Goal: Find specific page/section: Find specific page/section

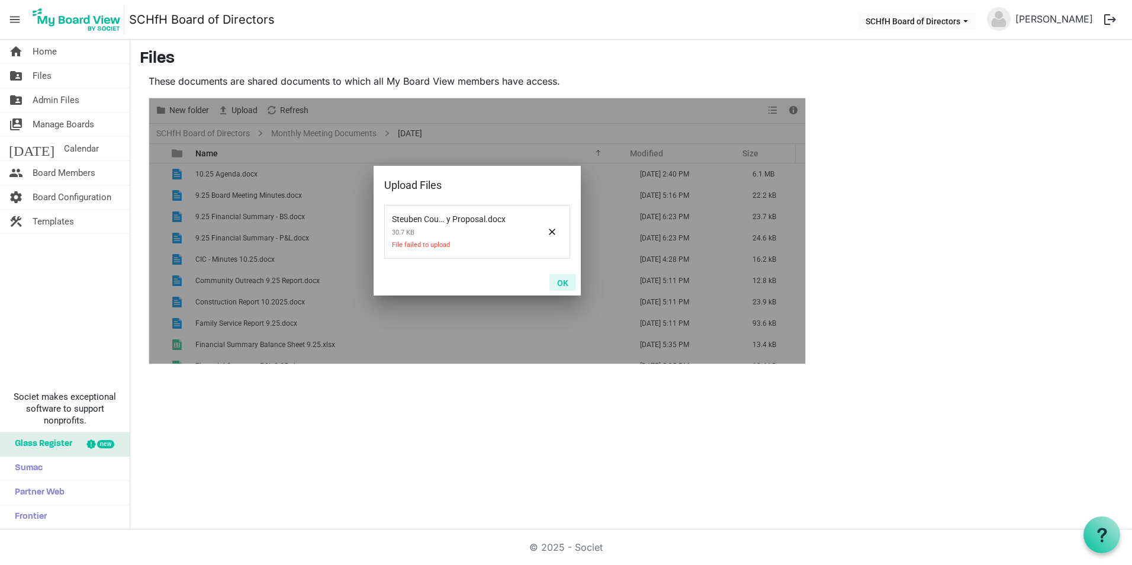
click at [560, 280] on button "OK" at bounding box center [563, 282] width 27 height 17
click at [567, 284] on button "OK" at bounding box center [563, 282] width 27 height 17
click at [562, 285] on button "OK" at bounding box center [563, 282] width 27 height 17
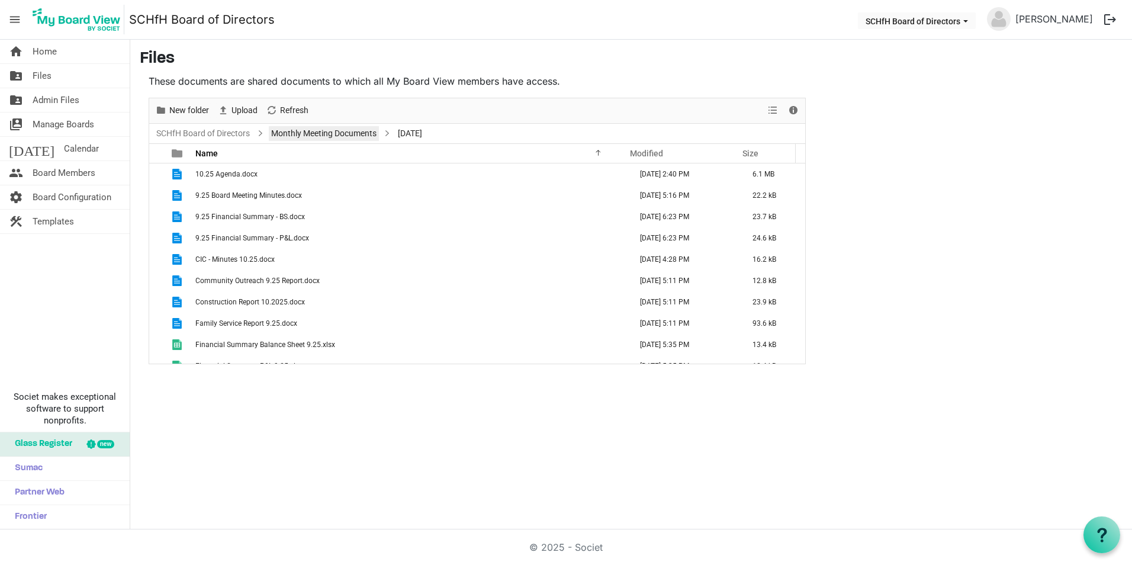
click at [284, 132] on link "Monthly Meeting Documents" at bounding box center [324, 133] width 110 height 15
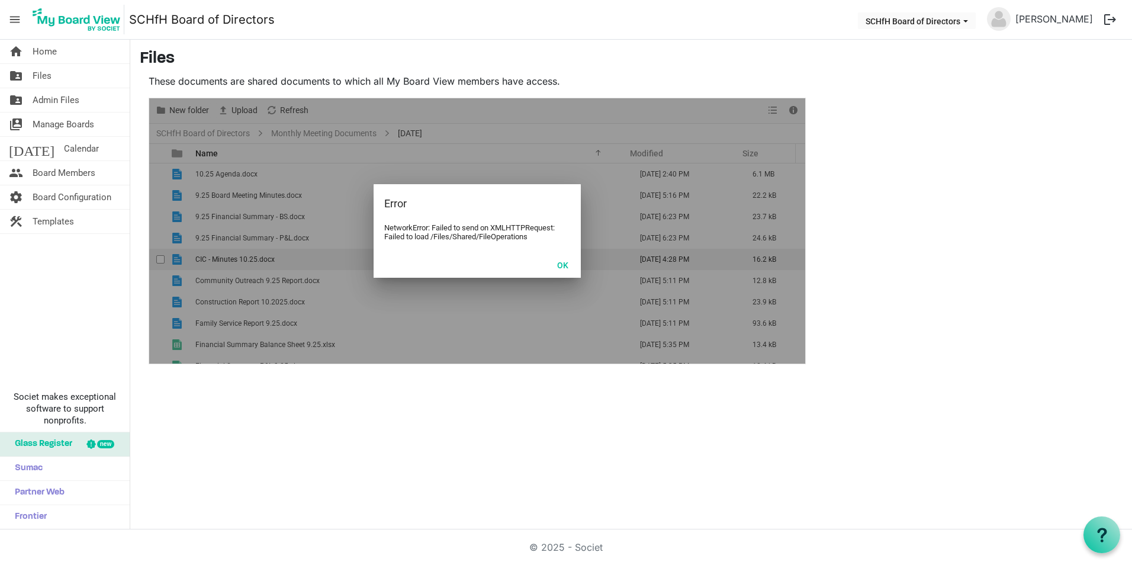
click at [564, 261] on button "OK" at bounding box center [563, 264] width 27 height 17
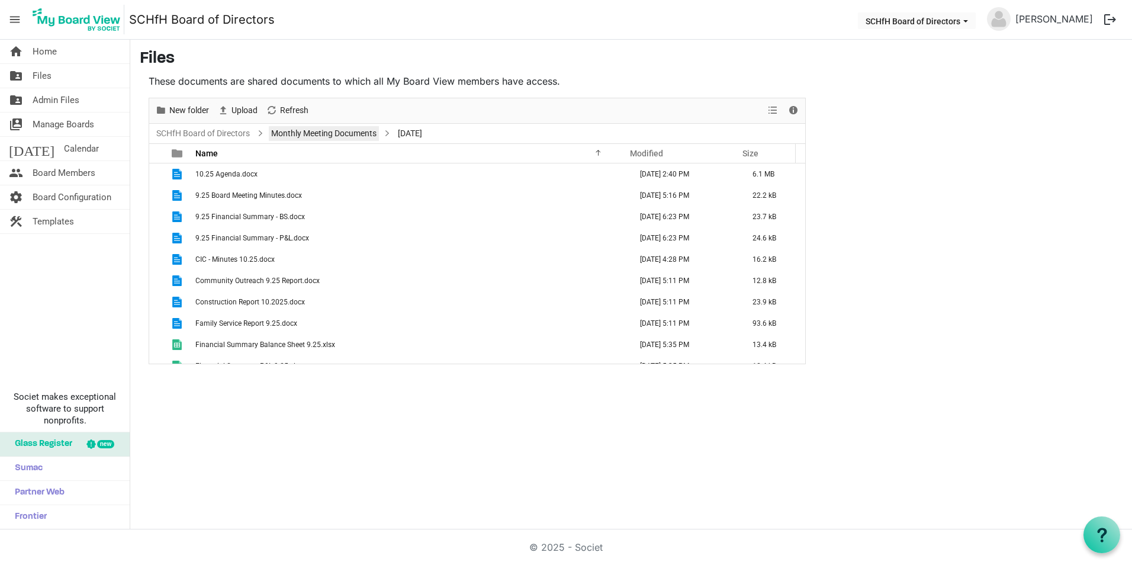
click at [312, 136] on link "Monthly Meeting Documents" at bounding box center [324, 133] width 110 height 15
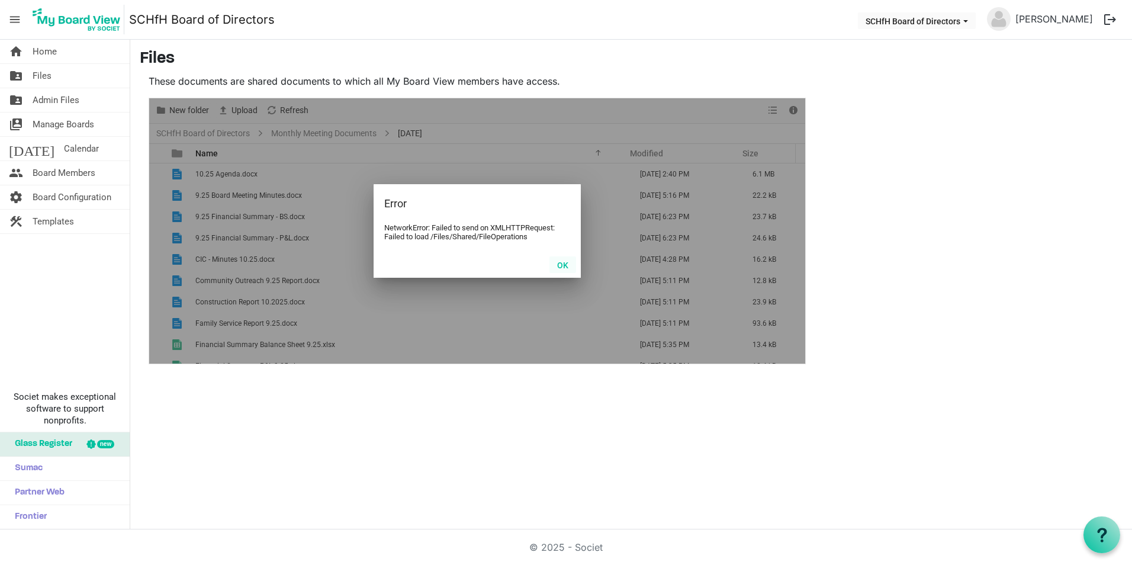
click at [565, 264] on button "OK" at bounding box center [563, 264] width 27 height 17
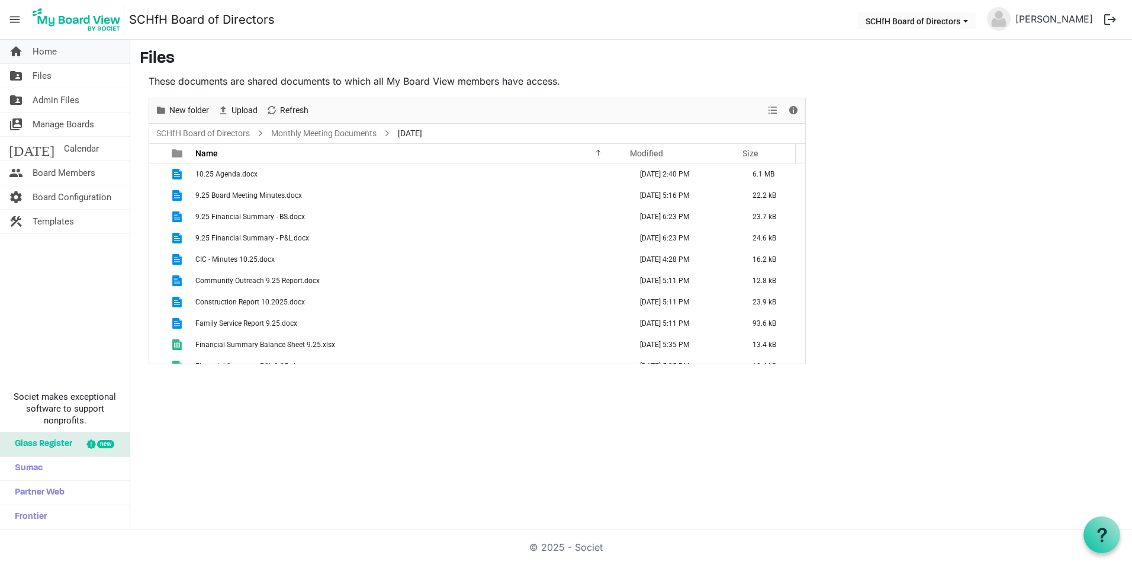
click at [44, 47] on span "Home" at bounding box center [45, 52] width 24 height 24
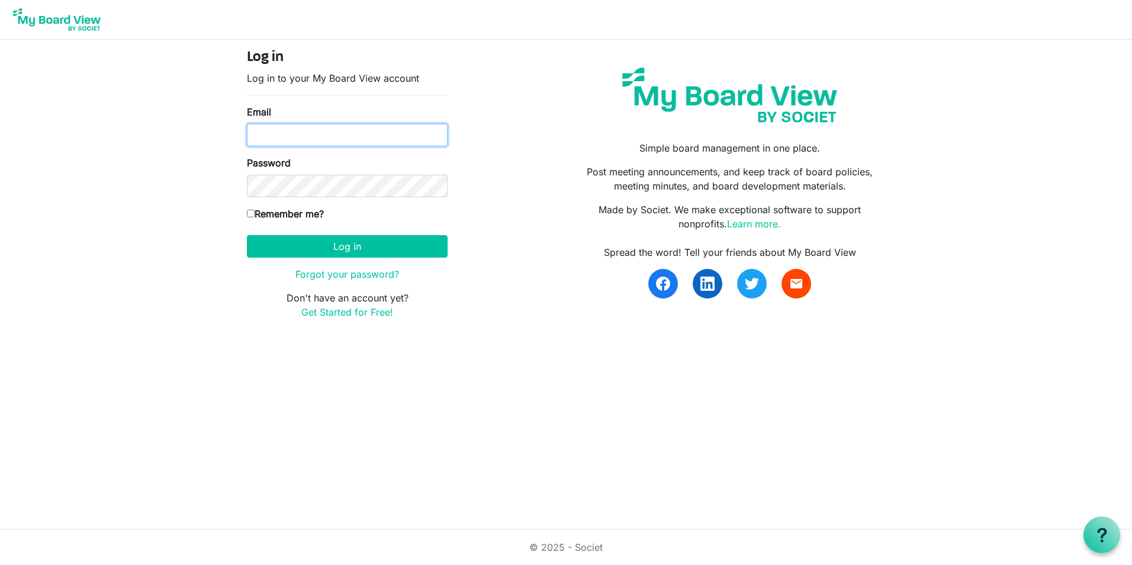
type input "sdaniels@habitatcorning.org"
click at [252, 213] on input "Remember me?" at bounding box center [251, 214] width 8 height 8
checkbox input "true"
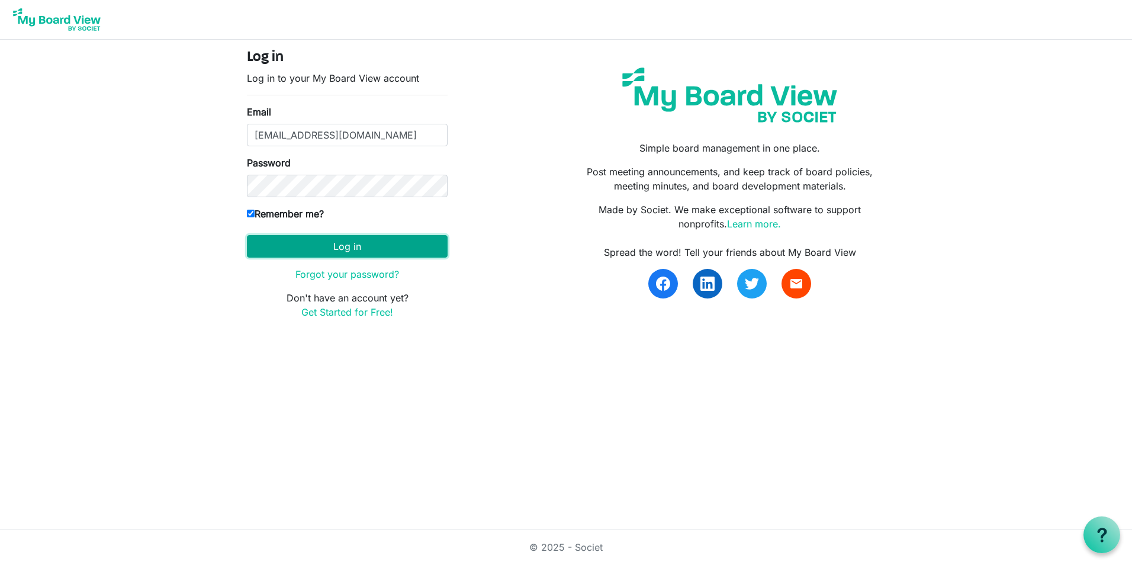
click at [321, 246] on button "Log in" at bounding box center [347, 246] width 201 height 23
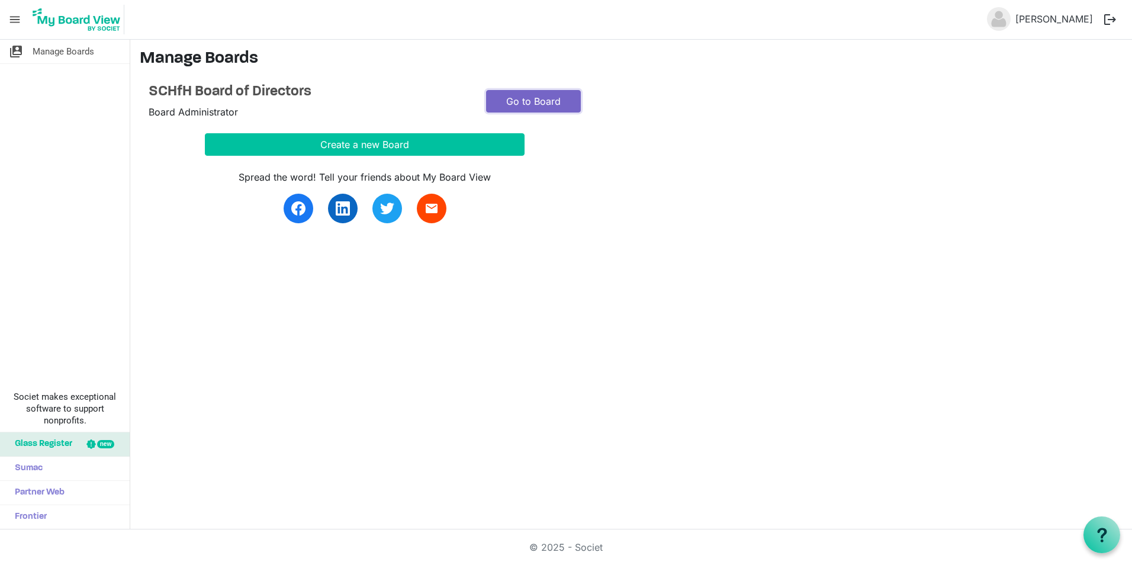
click at [519, 101] on link "Go to Board" at bounding box center [533, 101] width 95 height 23
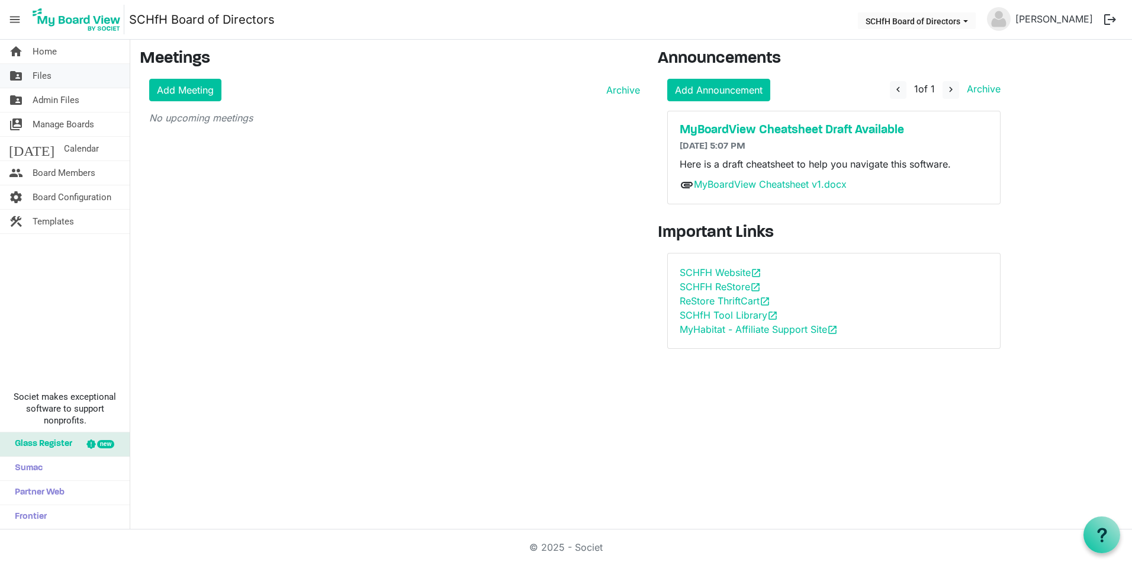
click at [50, 73] on span "Files" at bounding box center [42, 76] width 19 height 24
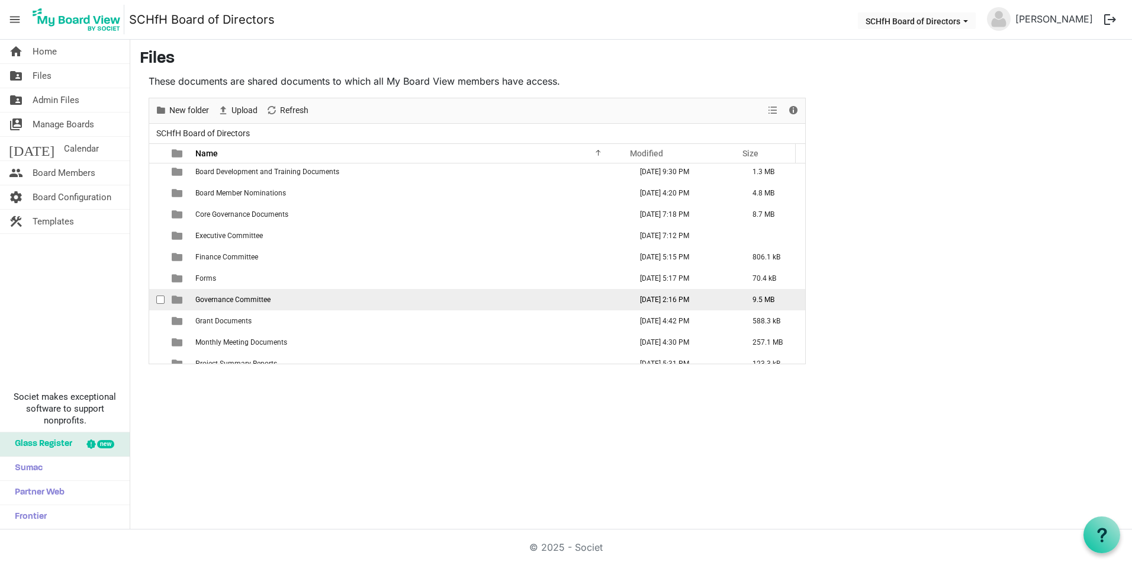
scroll to position [34, 0]
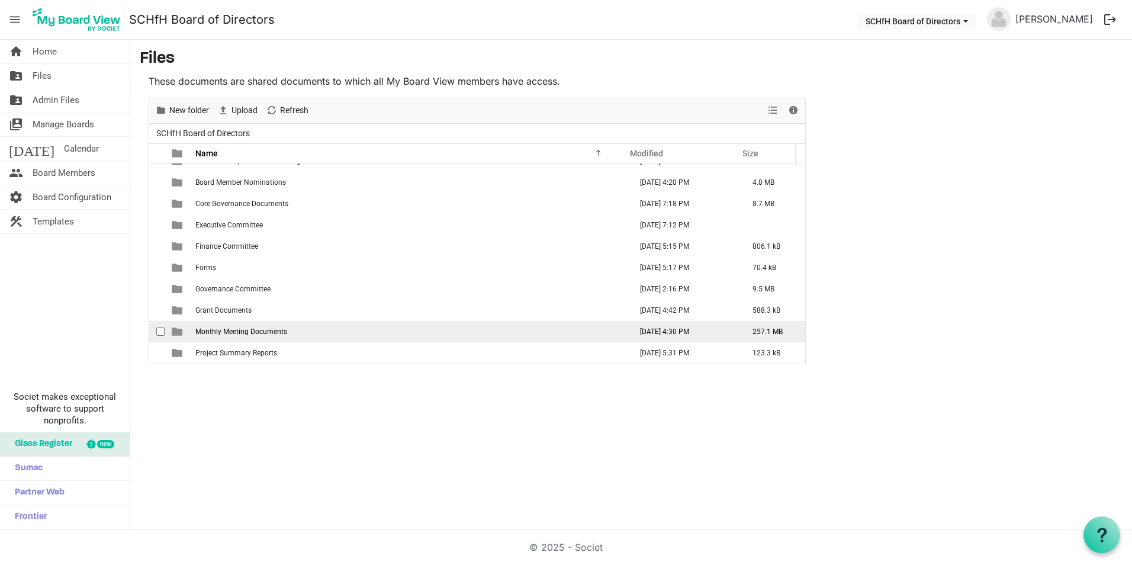
click at [240, 328] on span "Monthly Meeting Documents" at bounding box center [241, 332] width 92 height 8
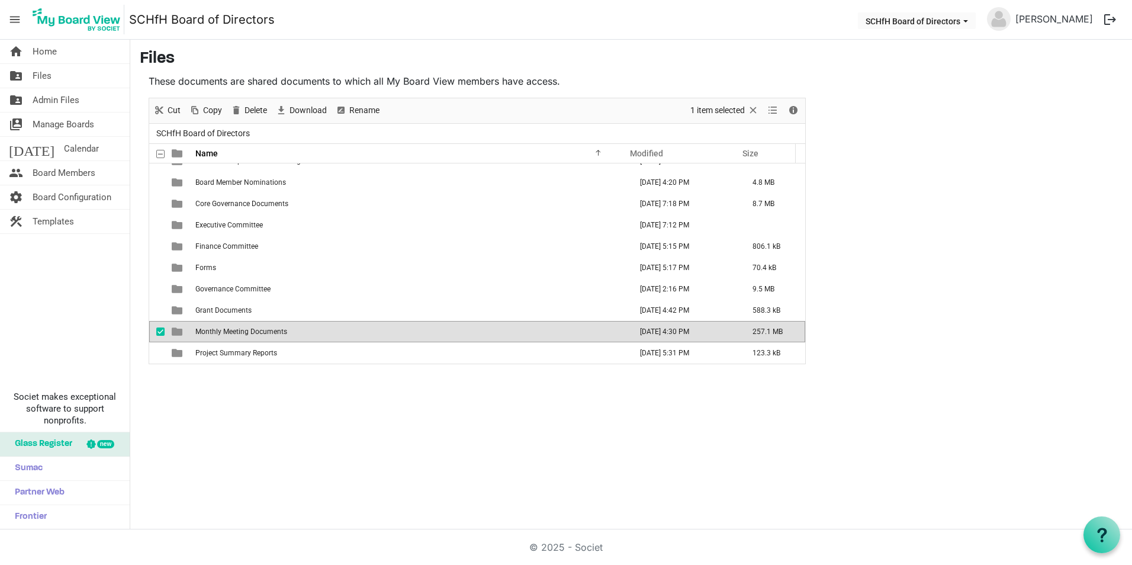
click at [240, 328] on span "Monthly Meeting Documents" at bounding box center [241, 332] width 92 height 8
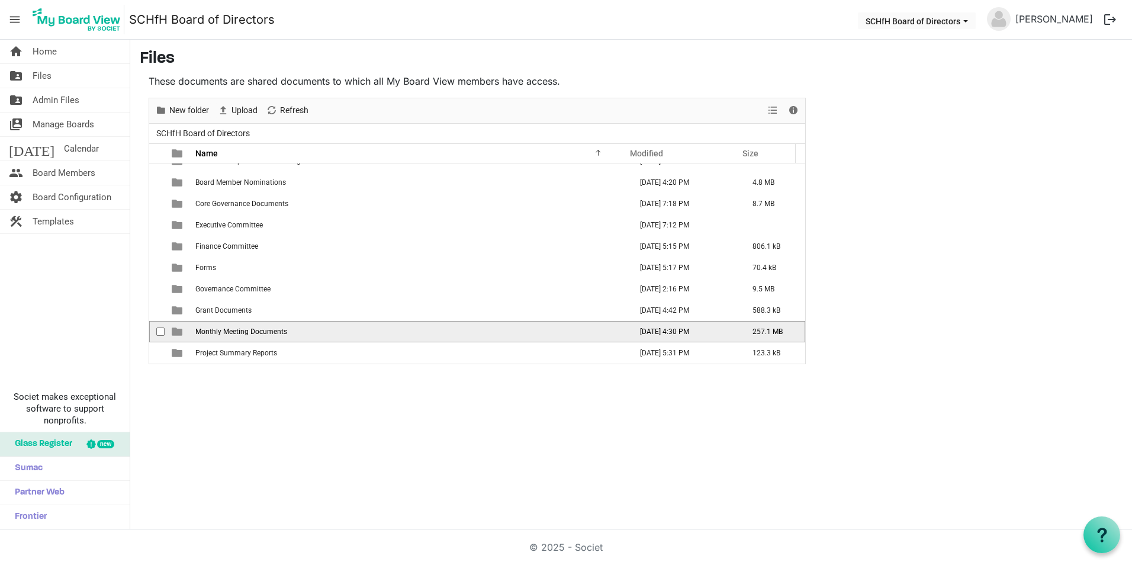
click at [240, 328] on span "Monthly Meeting Documents" at bounding box center [241, 332] width 92 height 8
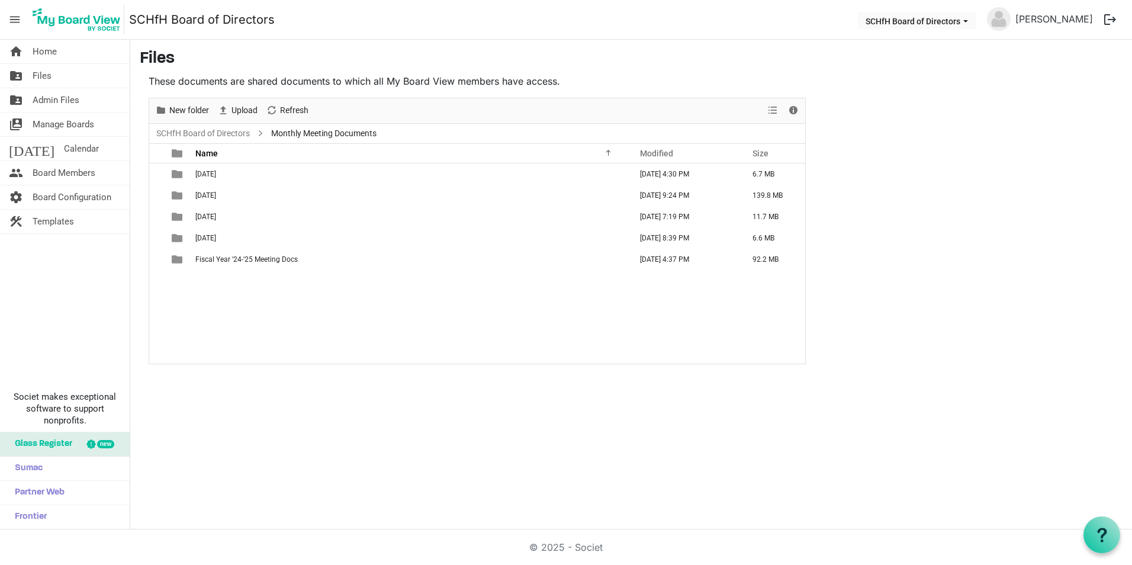
scroll to position [0, 0]
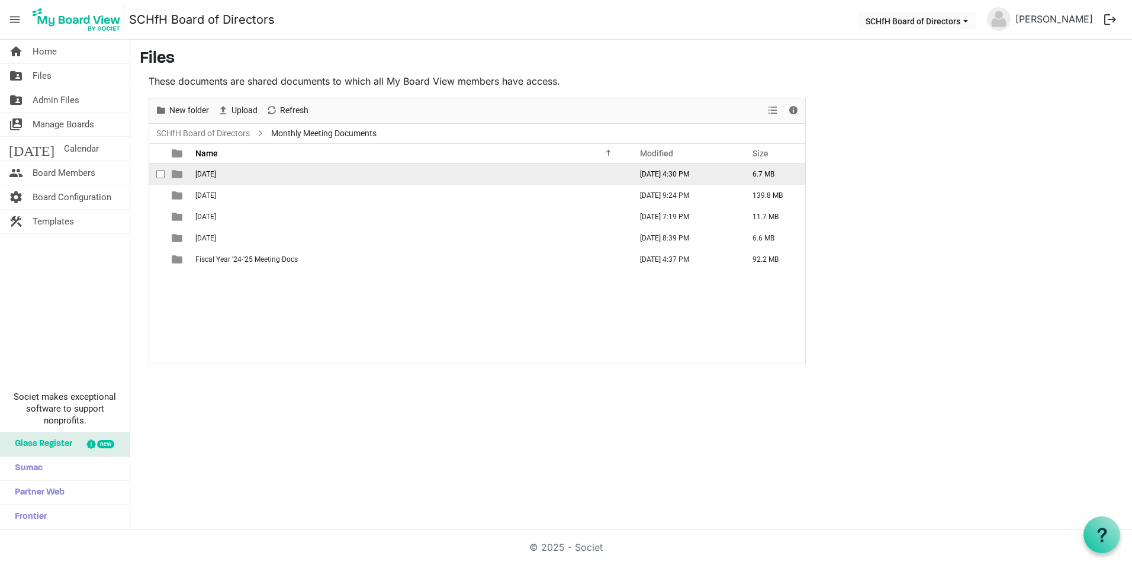
click at [236, 179] on td "[DATE]" at bounding box center [410, 173] width 436 height 21
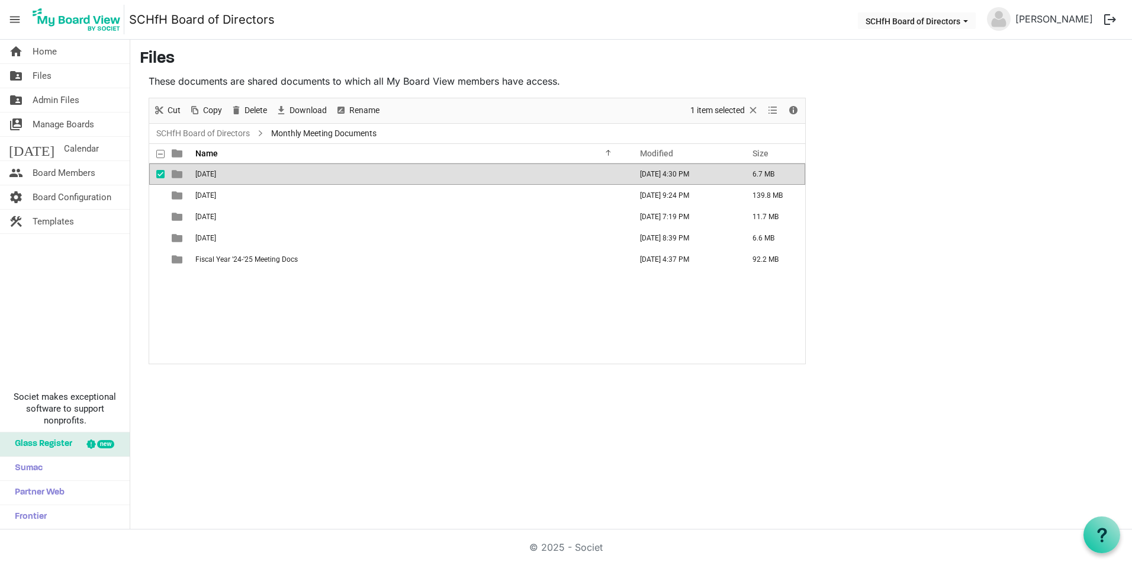
click at [236, 179] on td "[DATE]" at bounding box center [410, 173] width 436 height 21
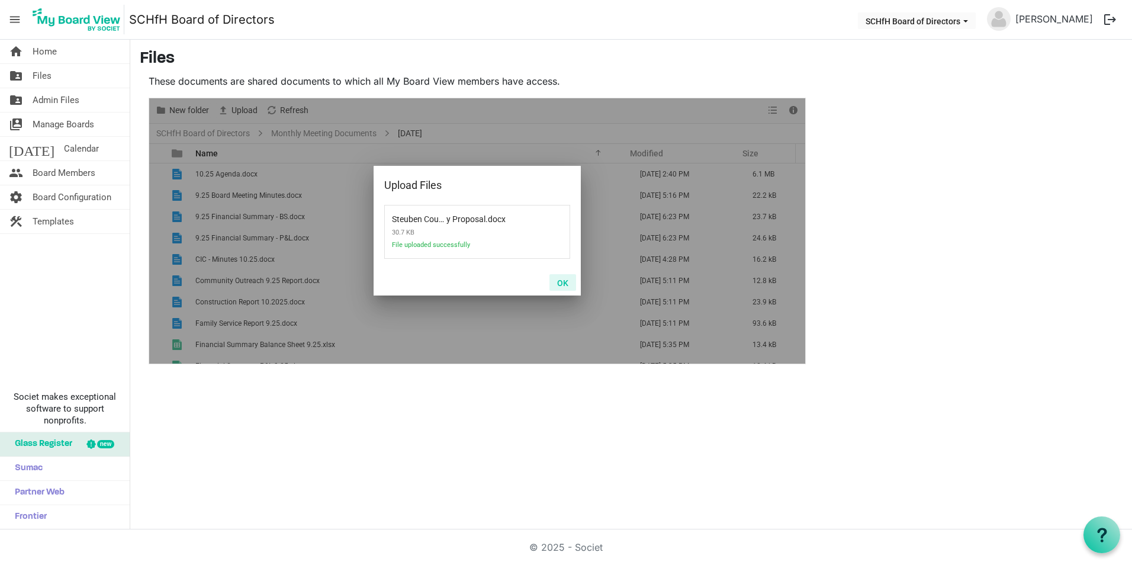
click at [561, 281] on button "OK" at bounding box center [563, 282] width 27 height 17
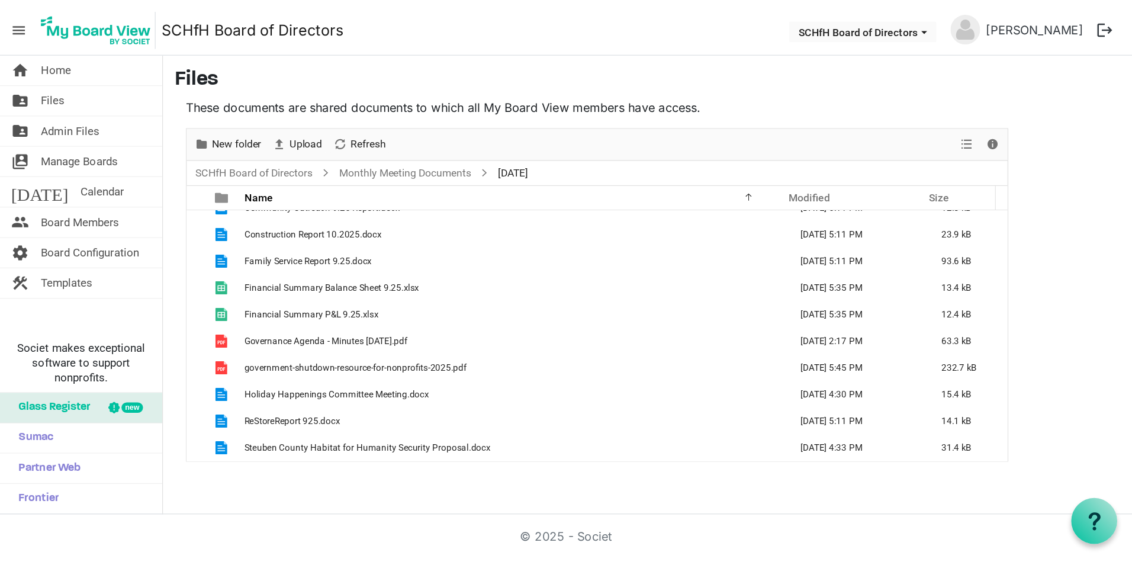
scroll to position [120, 0]
